Goal: Transaction & Acquisition: Purchase product/service

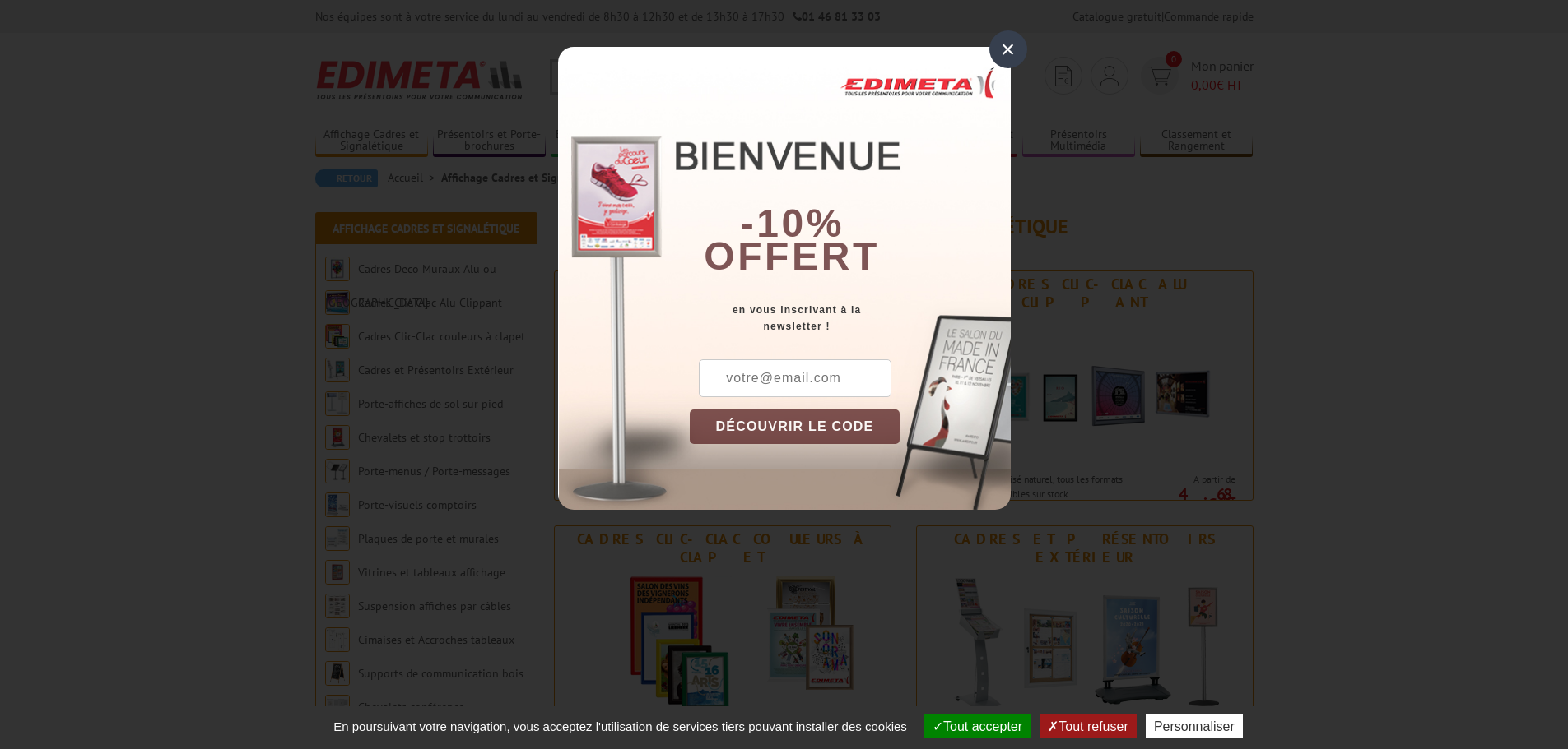
click at [1007, 53] on div "×" at bounding box center [1008, 49] width 38 height 38
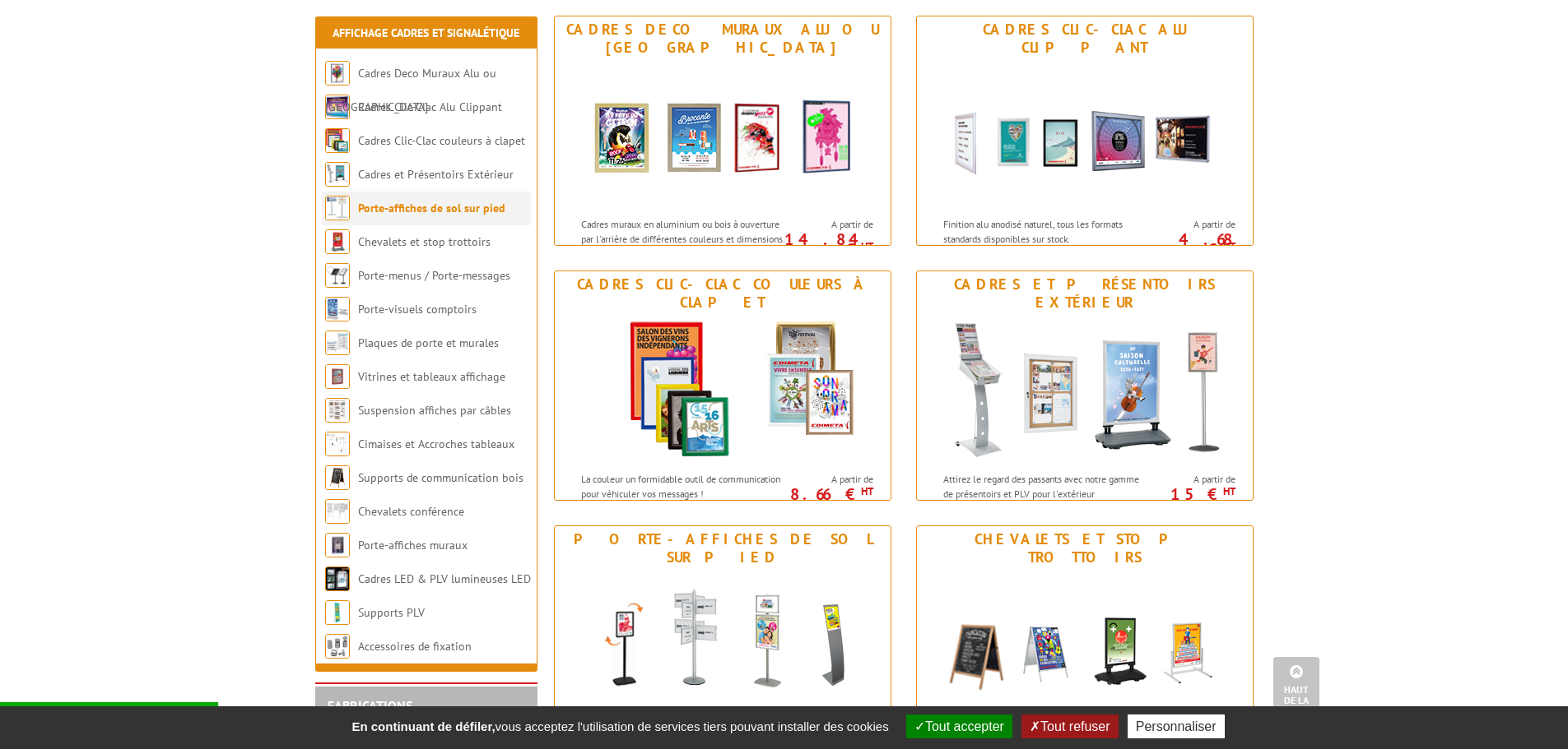
scroll to position [247, 0]
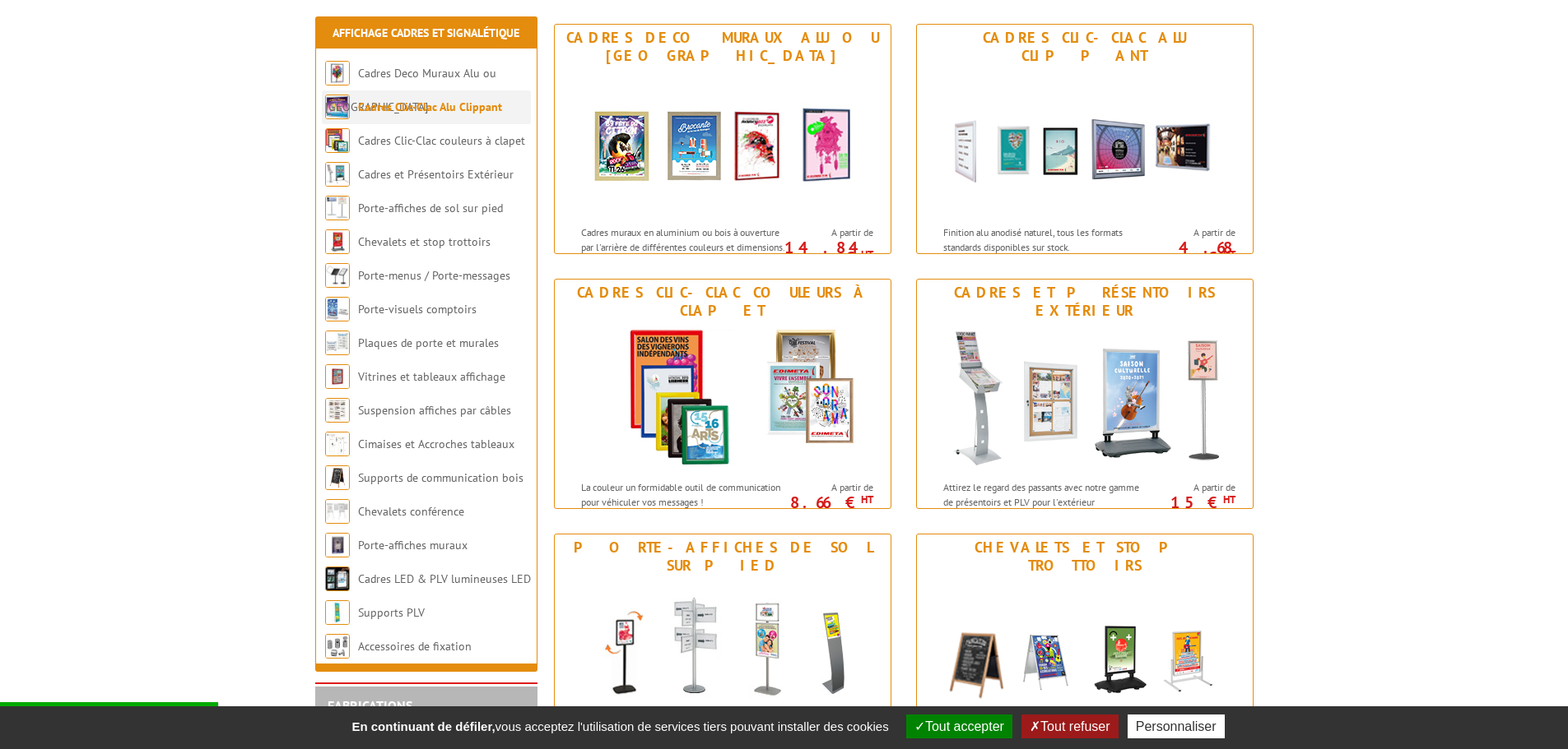
click at [439, 104] on link "Cadres Clic-Clac Alu Clippant" at bounding box center [430, 106] width 144 height 15
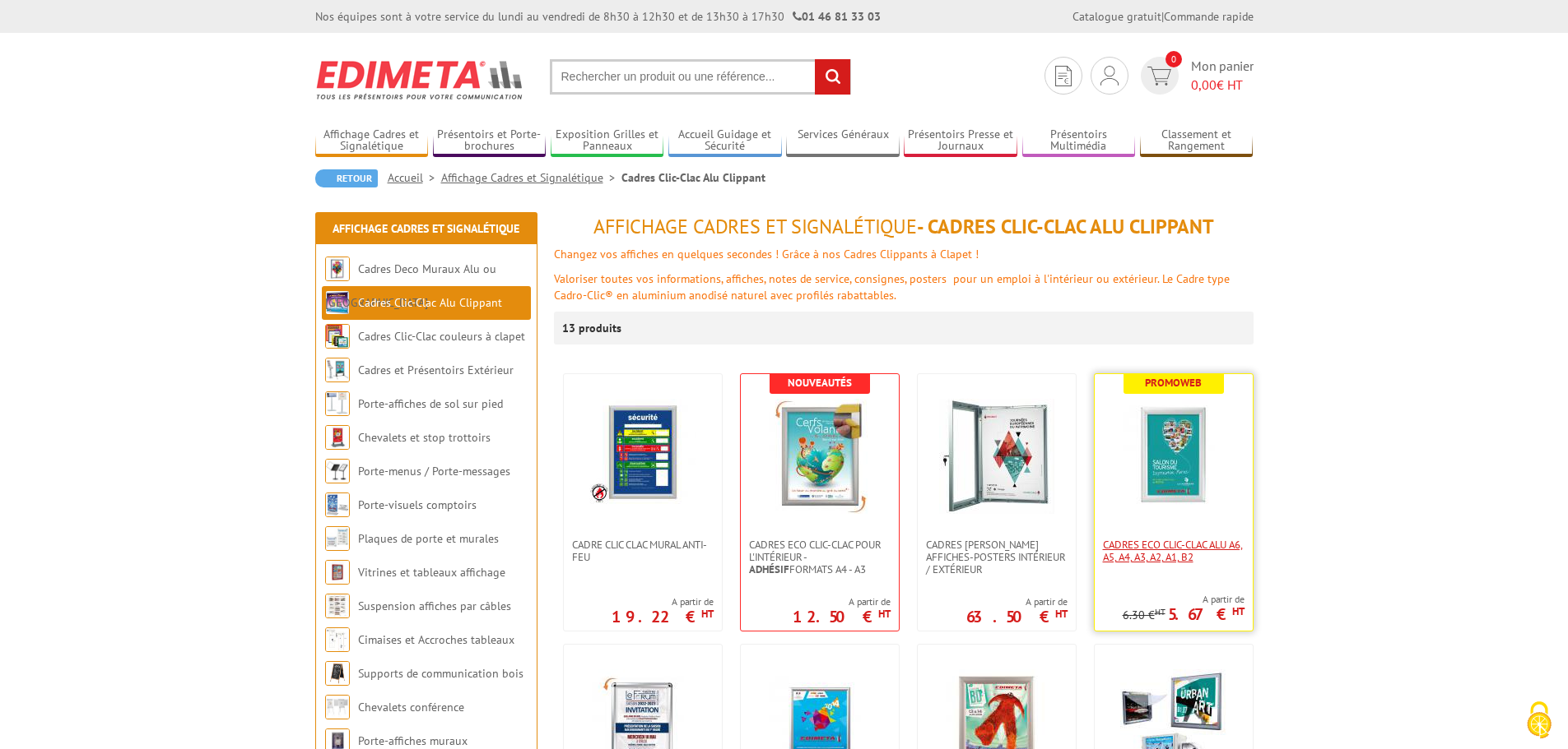
click at [1186, 544] on span "Cadres Eco Clic-Clac alu A6, A5, A4, A3, A2, A1, B2" at bounding box center [1173, 550] width 141 height 24
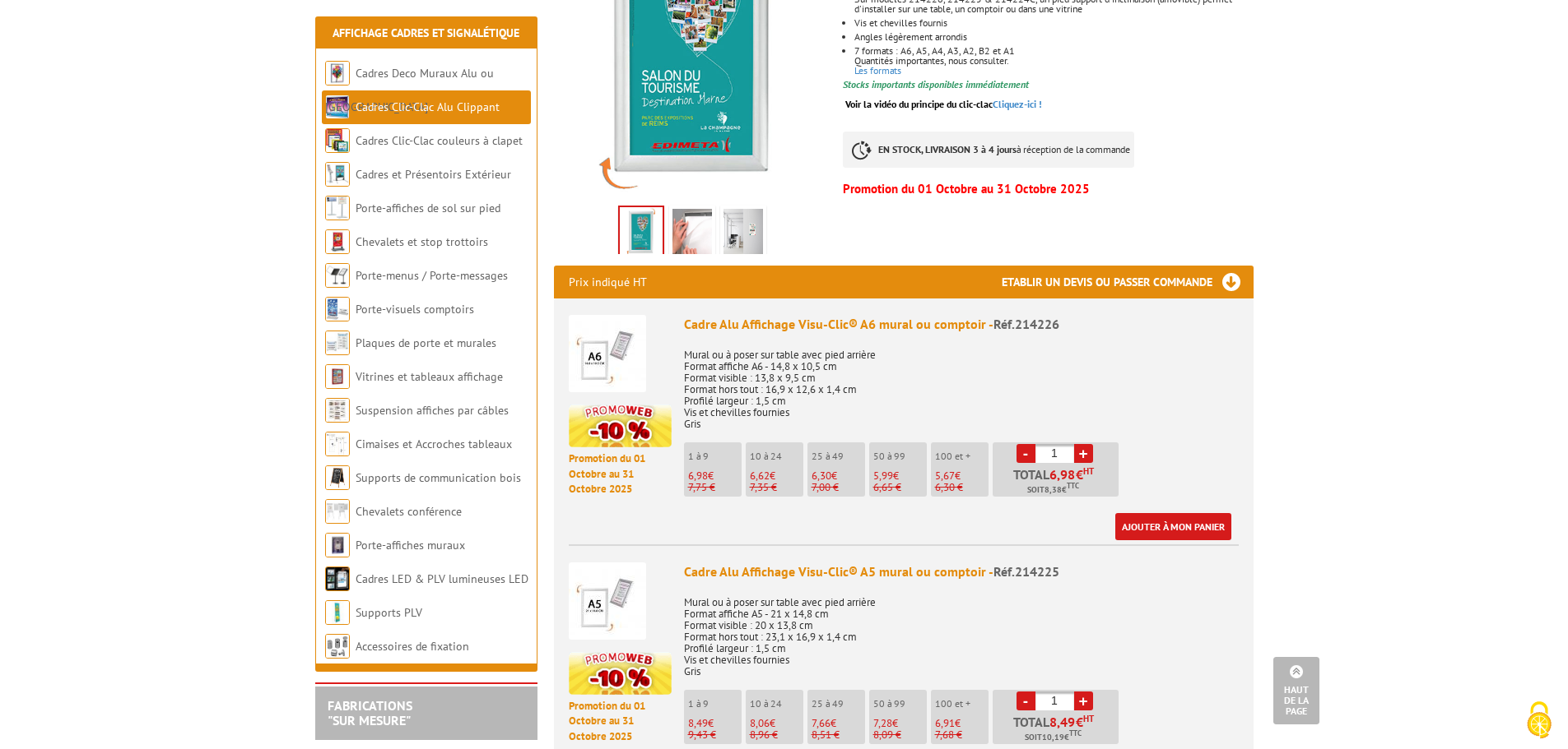
scroll to position [412, 0]
